Goal: Find specific page/section: Find specific page/section

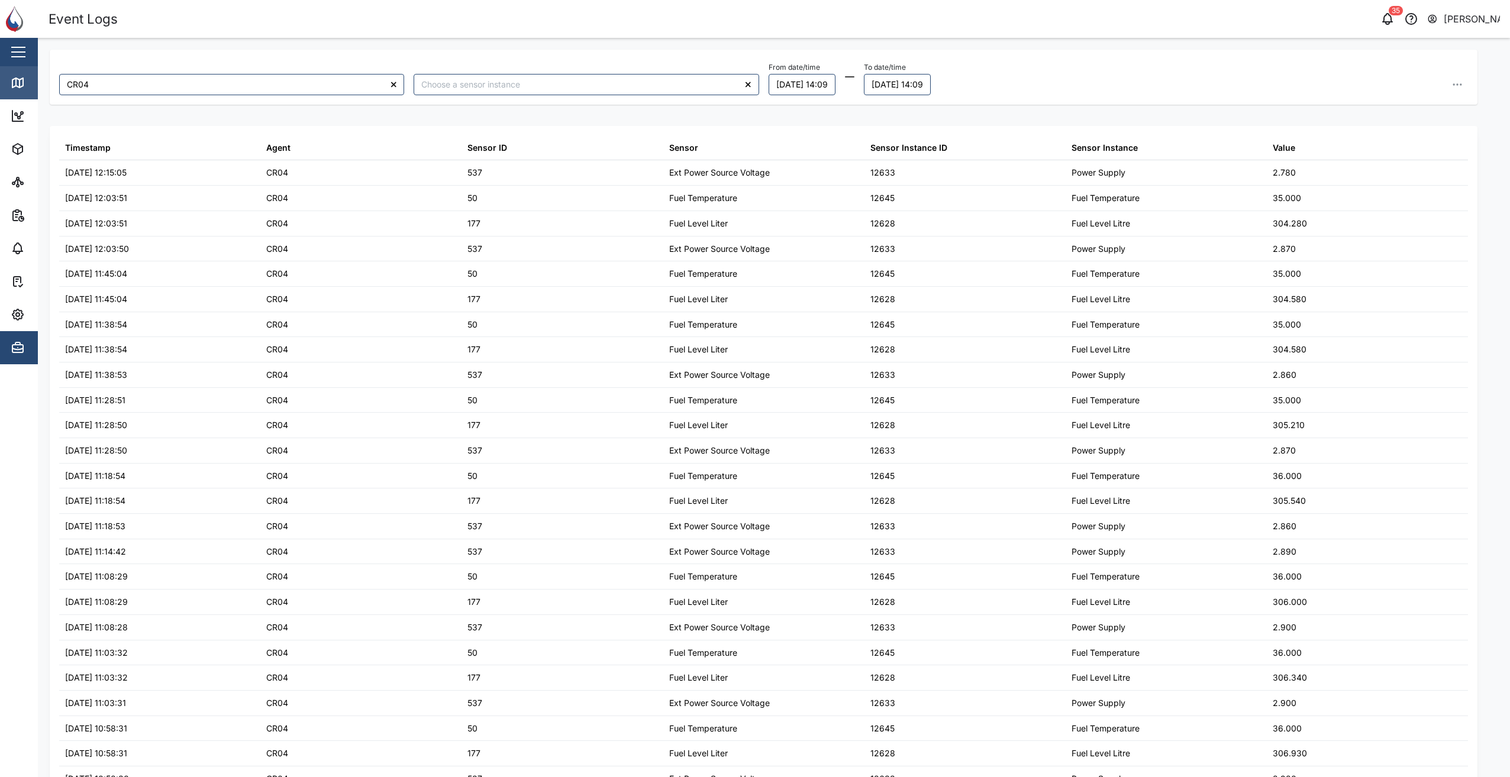
drag, startPoint x: 14, startPoint y: 67, endPoint x: 18, endPoint y: 80, distance: 14.1
click at [14, 67] on link "Map" at bounding box center [77, 82] width 154 height 33
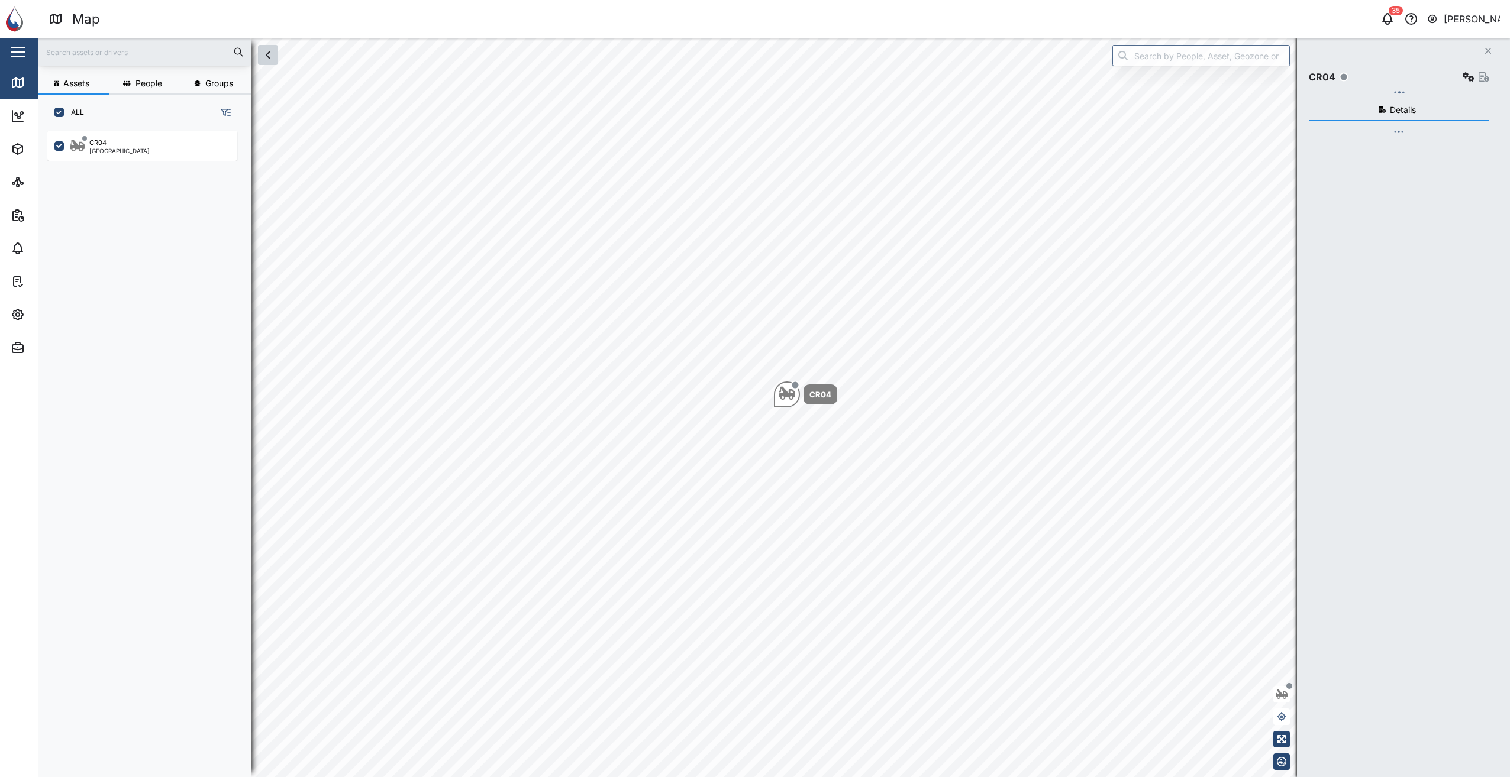
scroll to position [632, 185]
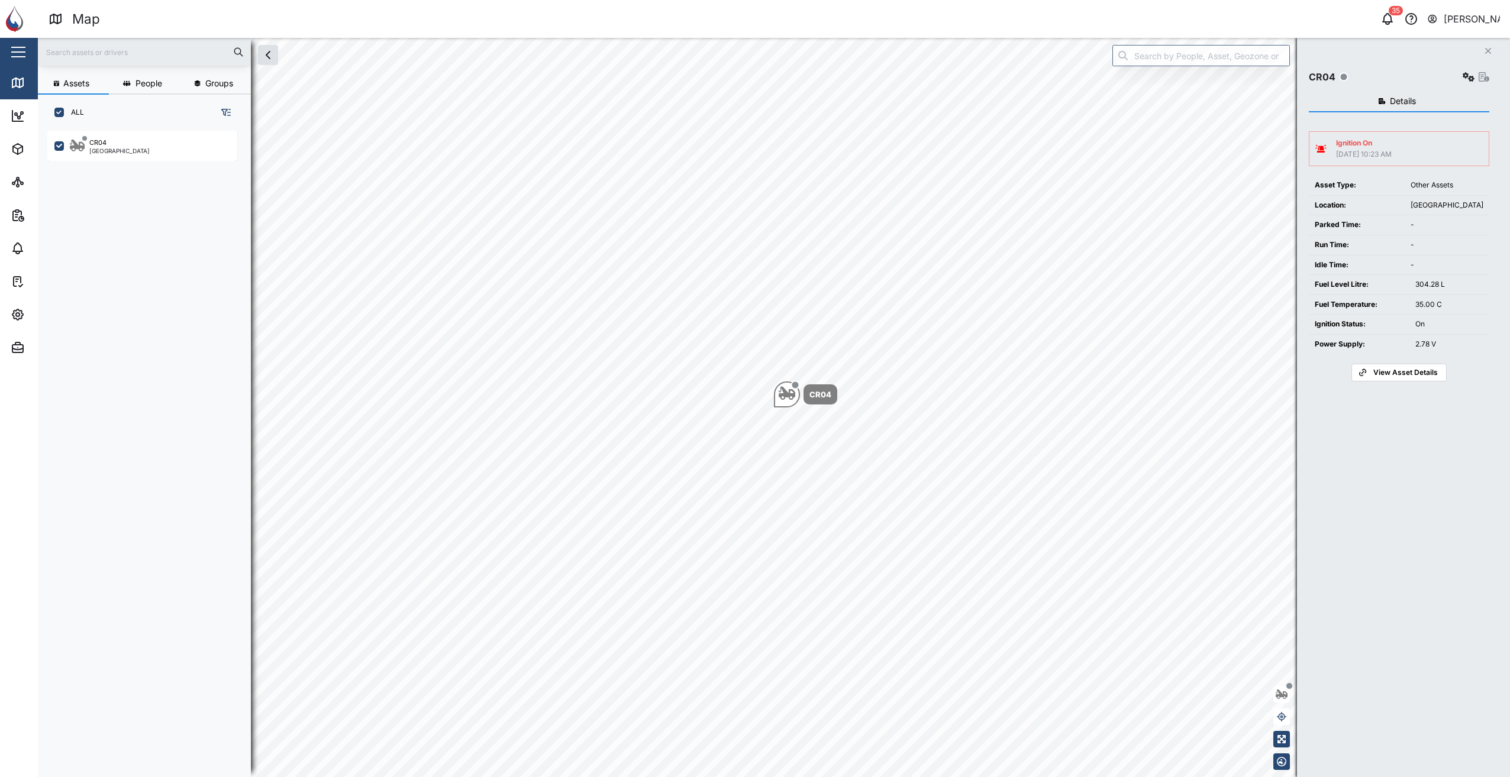
drag, startPoint x: 1402, startPoint y: 368, endPoint x: 1313, endPoint y: 406, distance: 96.7
click at [1316, 405] on div "Details Ignition On 09 Sep 2025 10:23 AM Asset Type: Other Assets Location: Pap…" at bounding box center [1398, 419] width 180 height 668
click at [786, 392] on icon "Map marker" at bounding box center [786, 393] width 17 height 13
drag, startPoint x: 111, startPoint y: 144, endPoint x: 78, endPoint y: 215, distance: 77.5
click at [78, 215] on div "CR04 Port Moresby" at bounding box center [148, 447] width 203 height 641
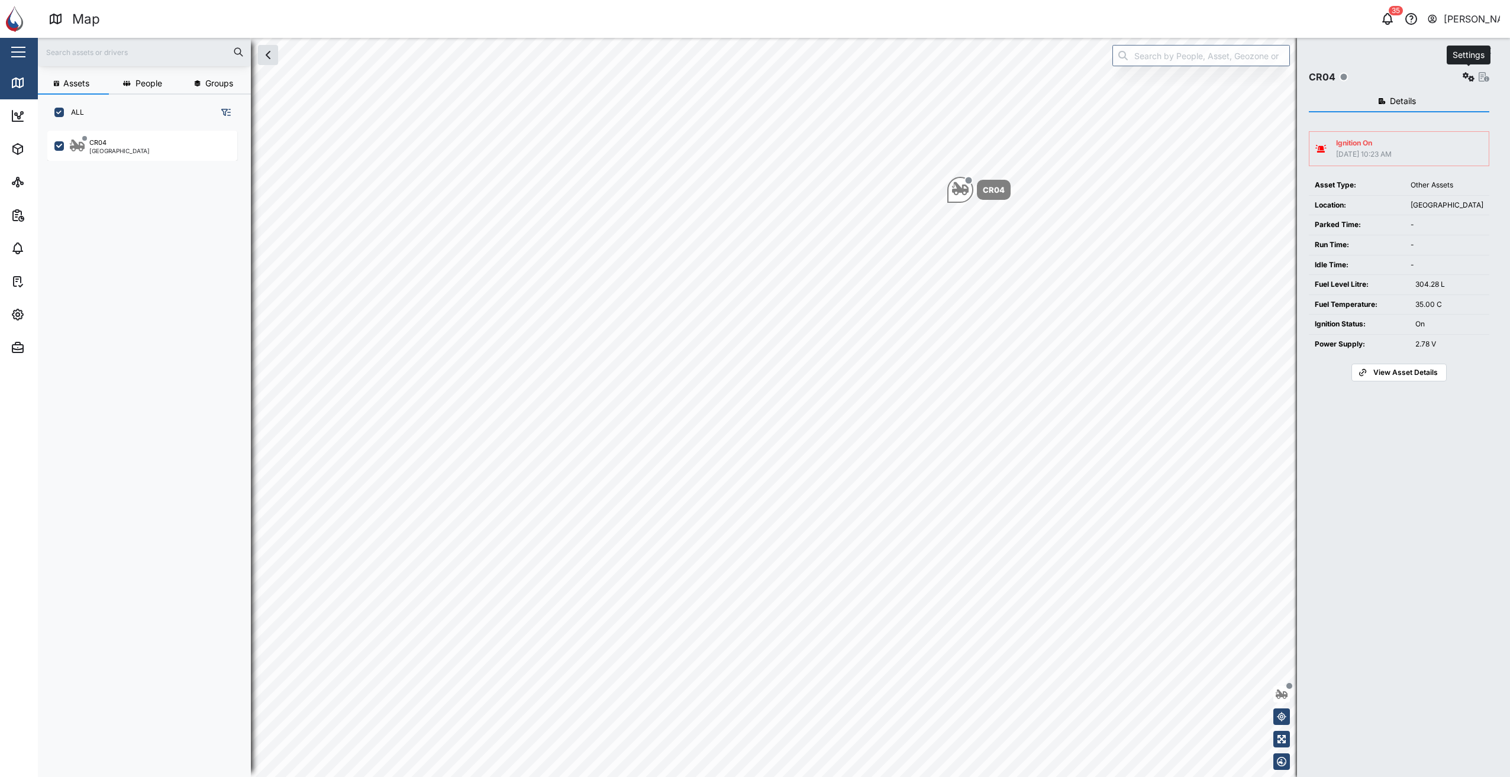
click at [1461, 74] on button "button" at bounding box center [1468, 77] width 17 height 17
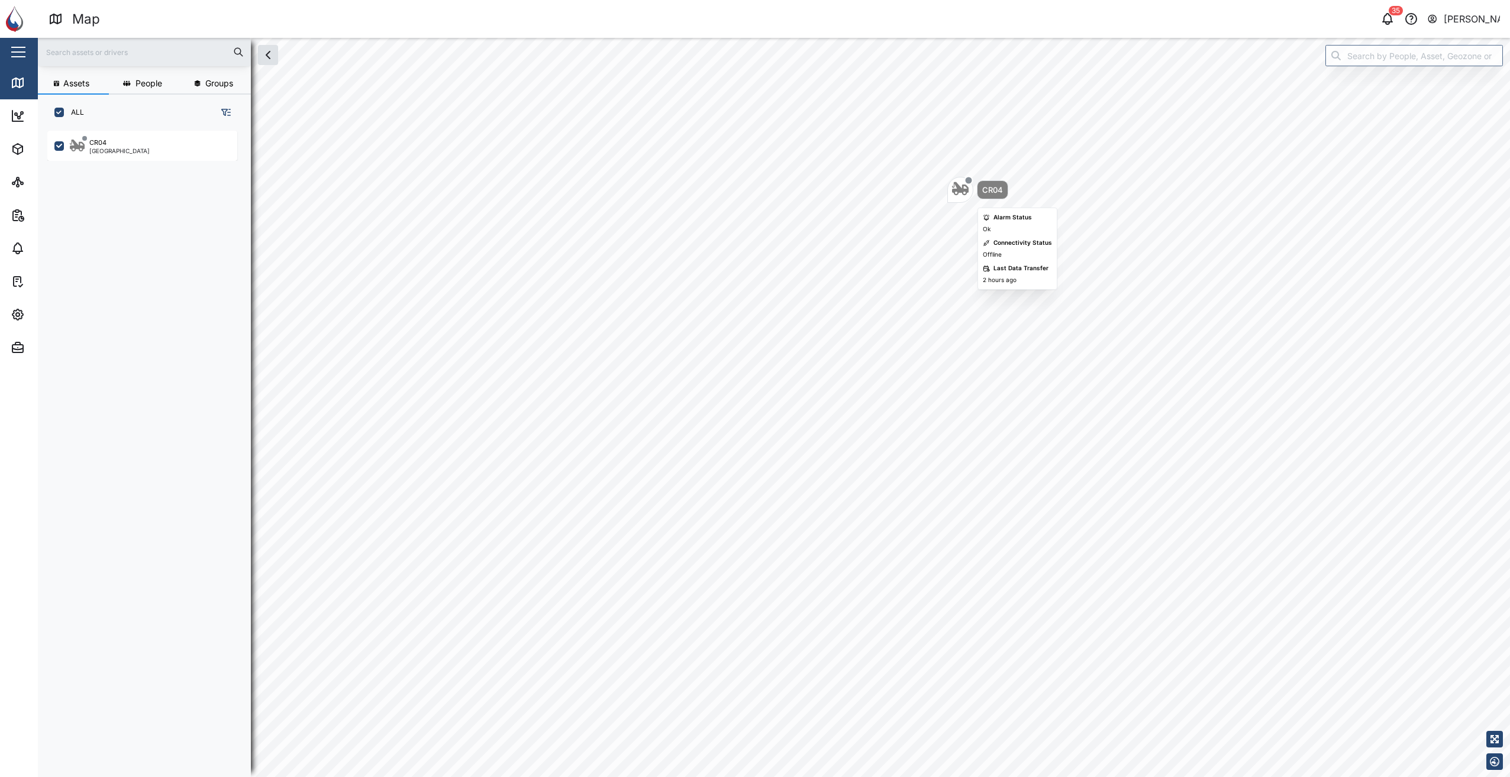
click at [954, 187] on icon "Map marker" at bounding box center [960, 188] width 17 height 13
